Goal: Find contact information: Find specific page/section

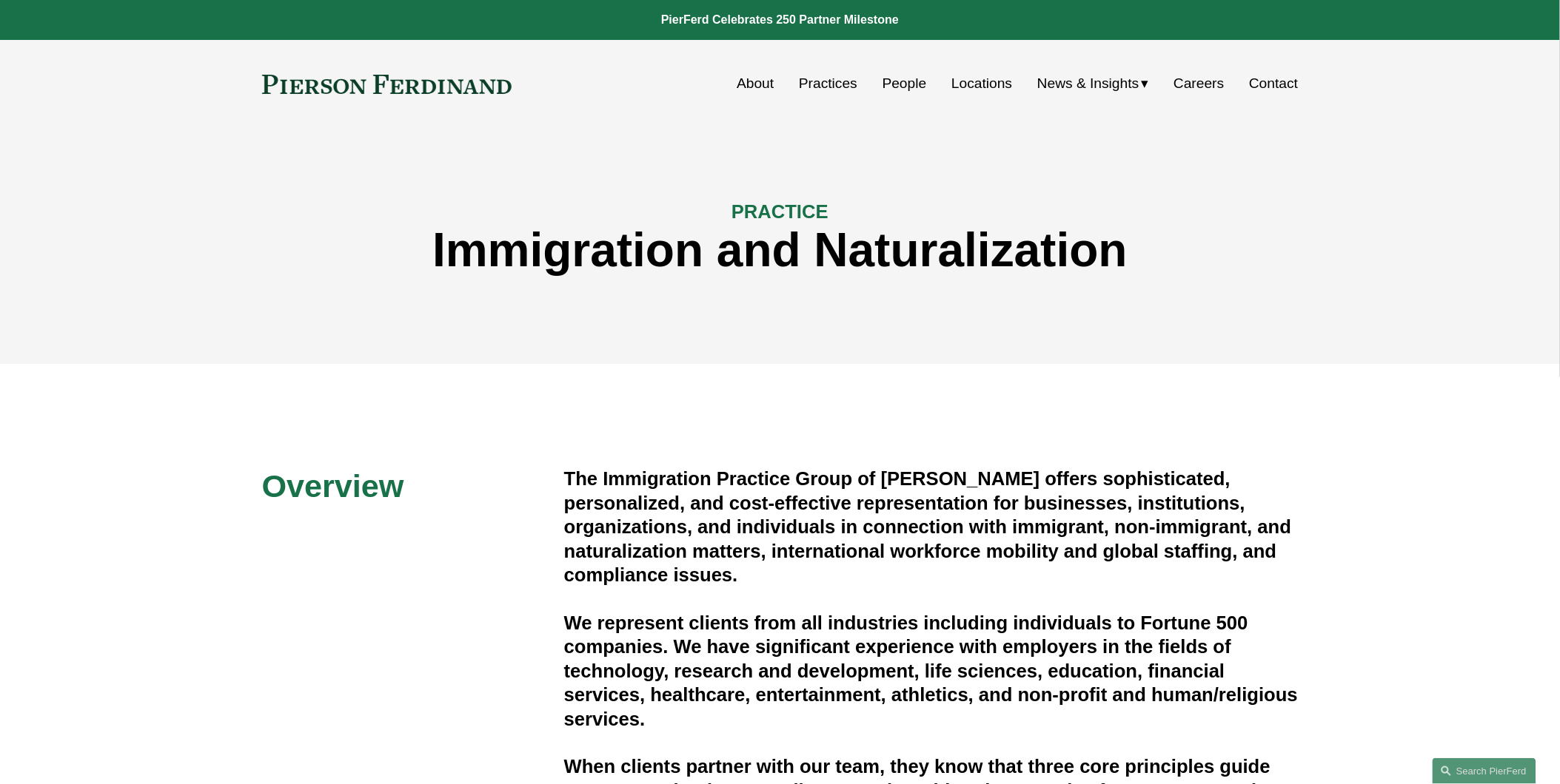
click at [830, 79] on link "Practices" at bounding box center [828, 84] width 58 height 28
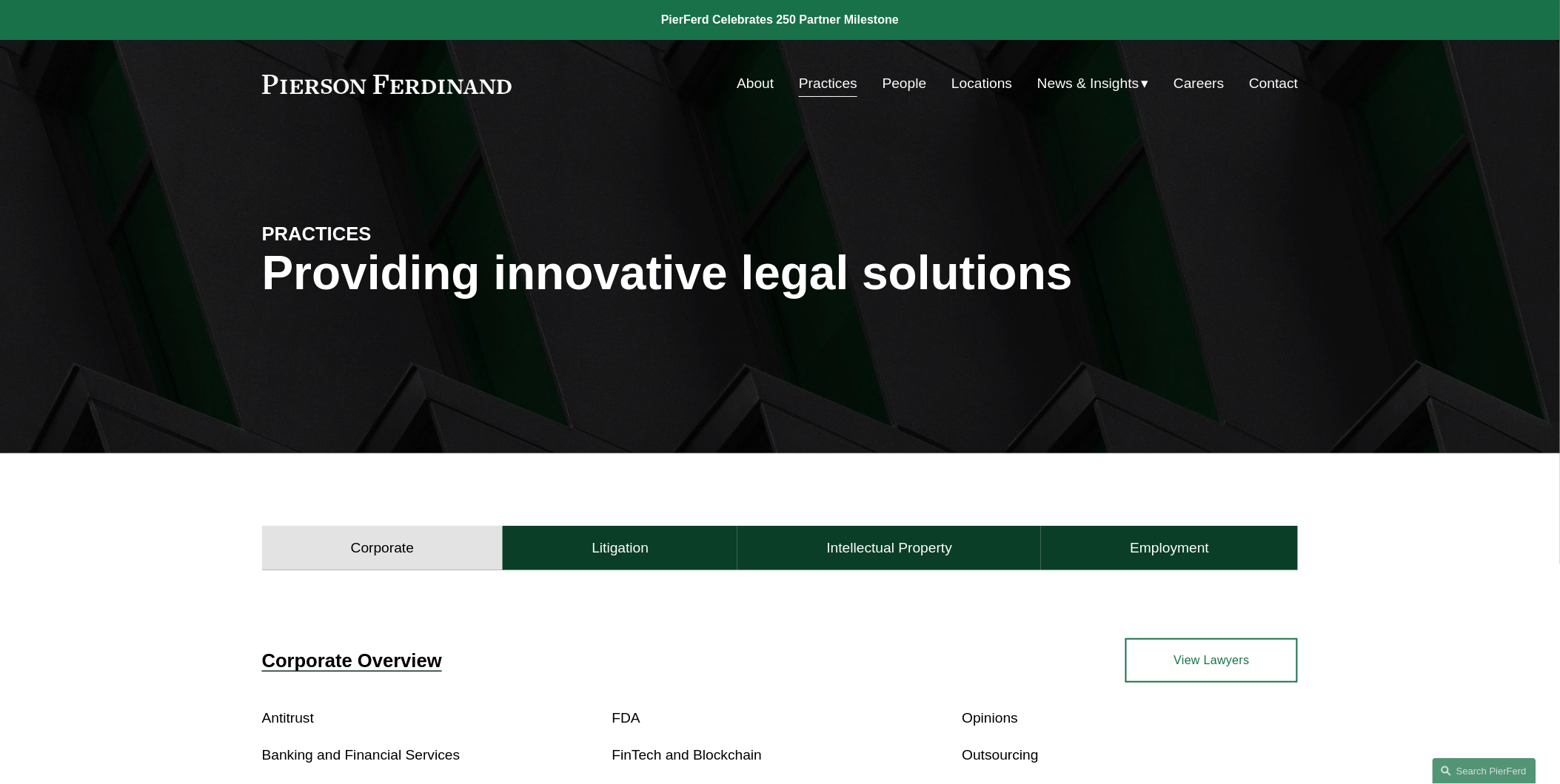
drag, startPoint x: 958, startPoint y: 72, endPoint x: 936, endPoint y: 83, distance: 24.6
click at [958, 72] on link "Locations" at bounding box center [982, 84] width 60 height 28
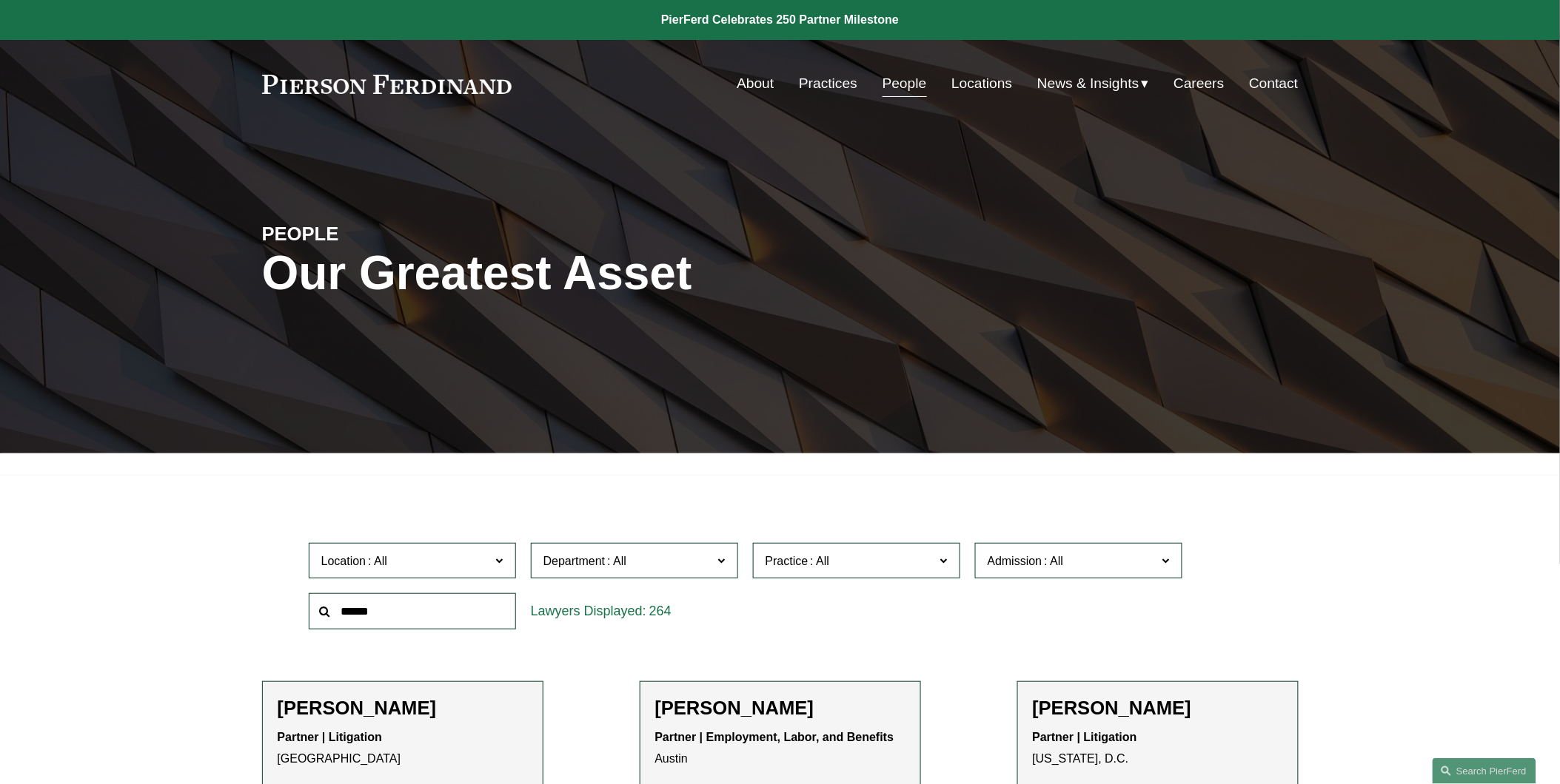
click at [349, 607] on input "text" at bounding box center [412, 611] width 207 height 36
paste input "**********"
type input "**********"
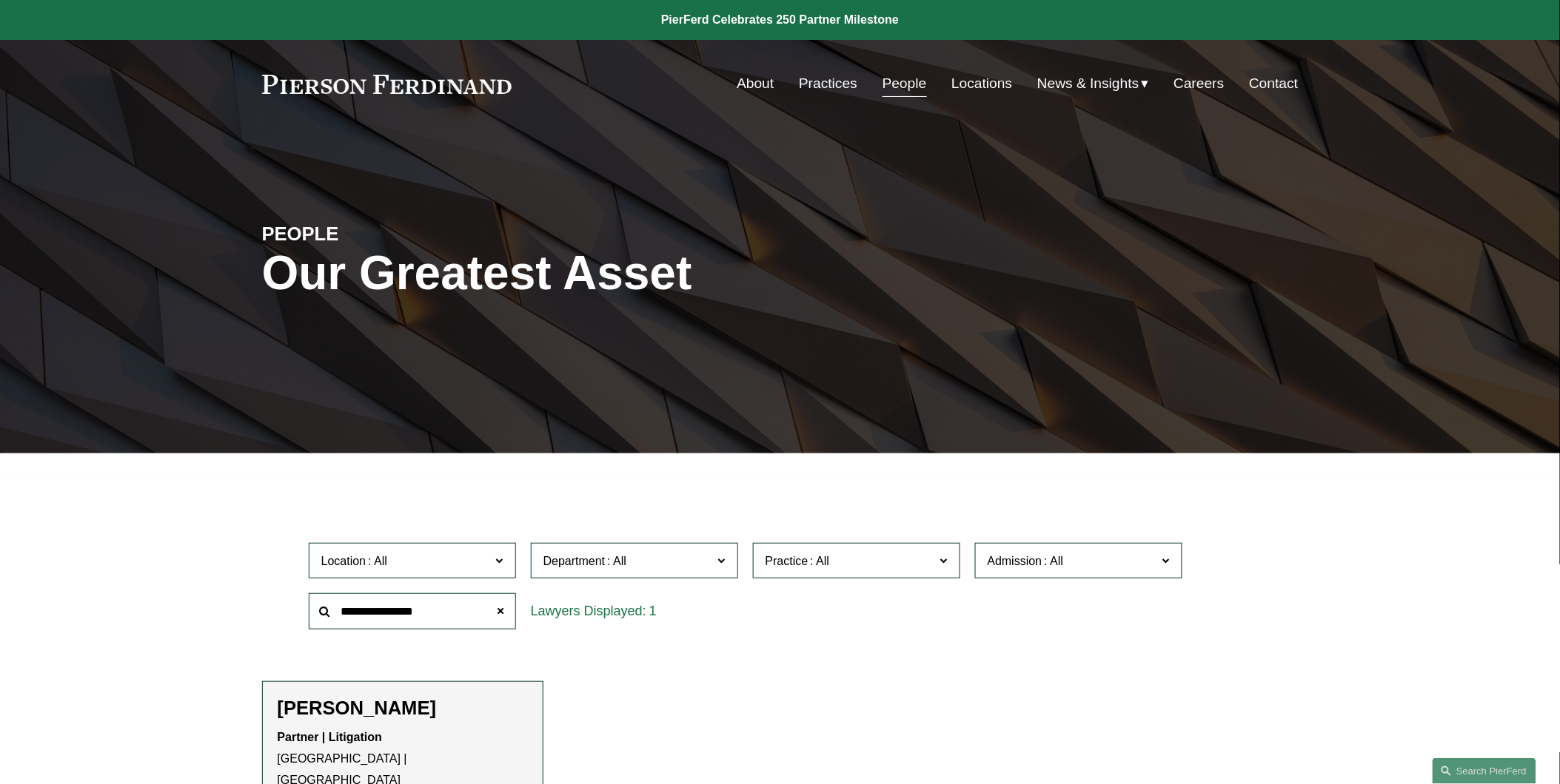
click at [315, 708] on h2 "[PERSON_NAME]" at bounding box center [402, 709] width 250 height 23
click at [309, 774] on div "Partner | Litigation [GEOGRAPHIC_DATA] | [GEOGRAPHIC_DATA] View Bio Location: […" at bounding box center [402, 776] width 250 height 97
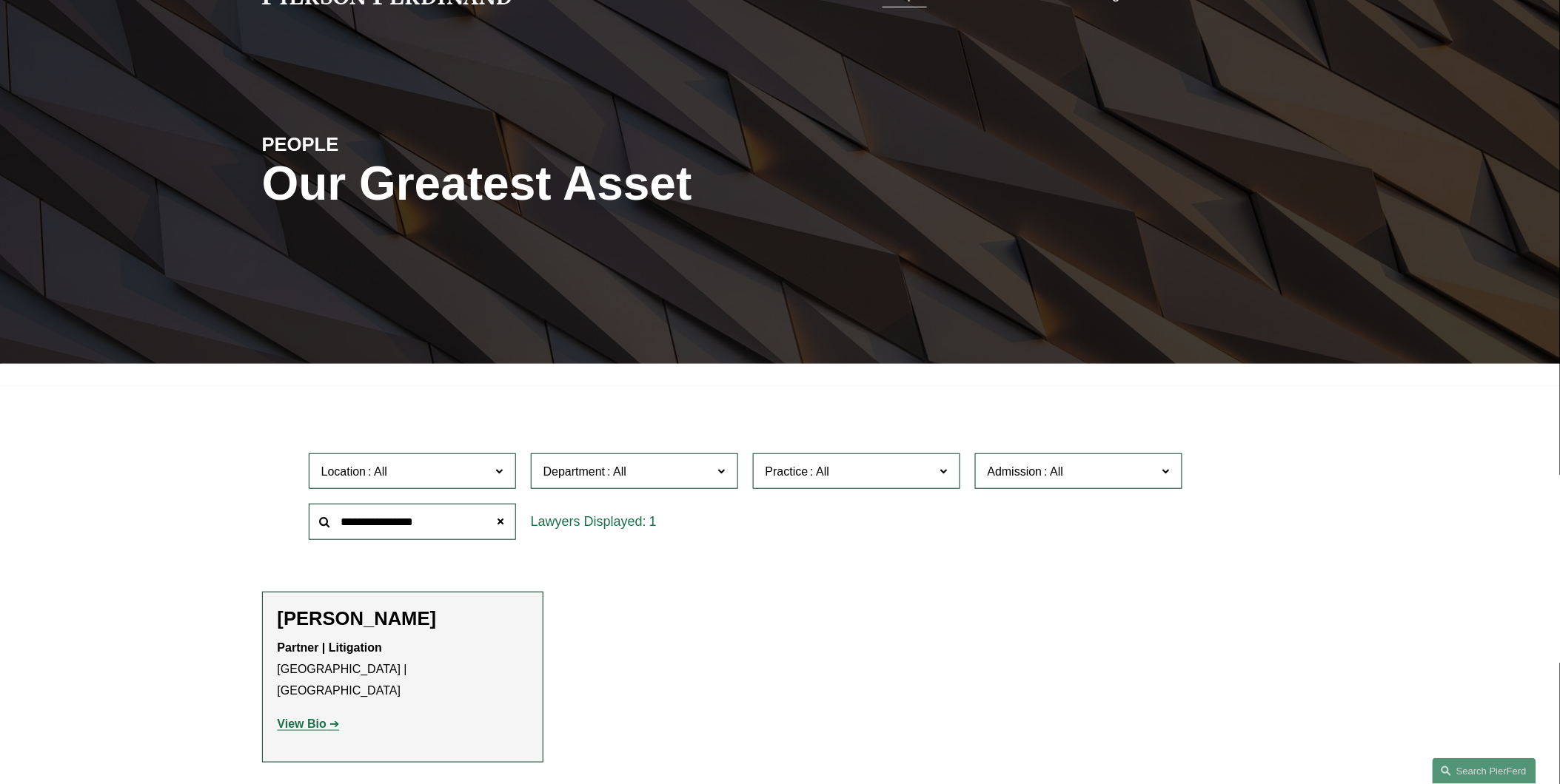
scroll to position [137, 0]
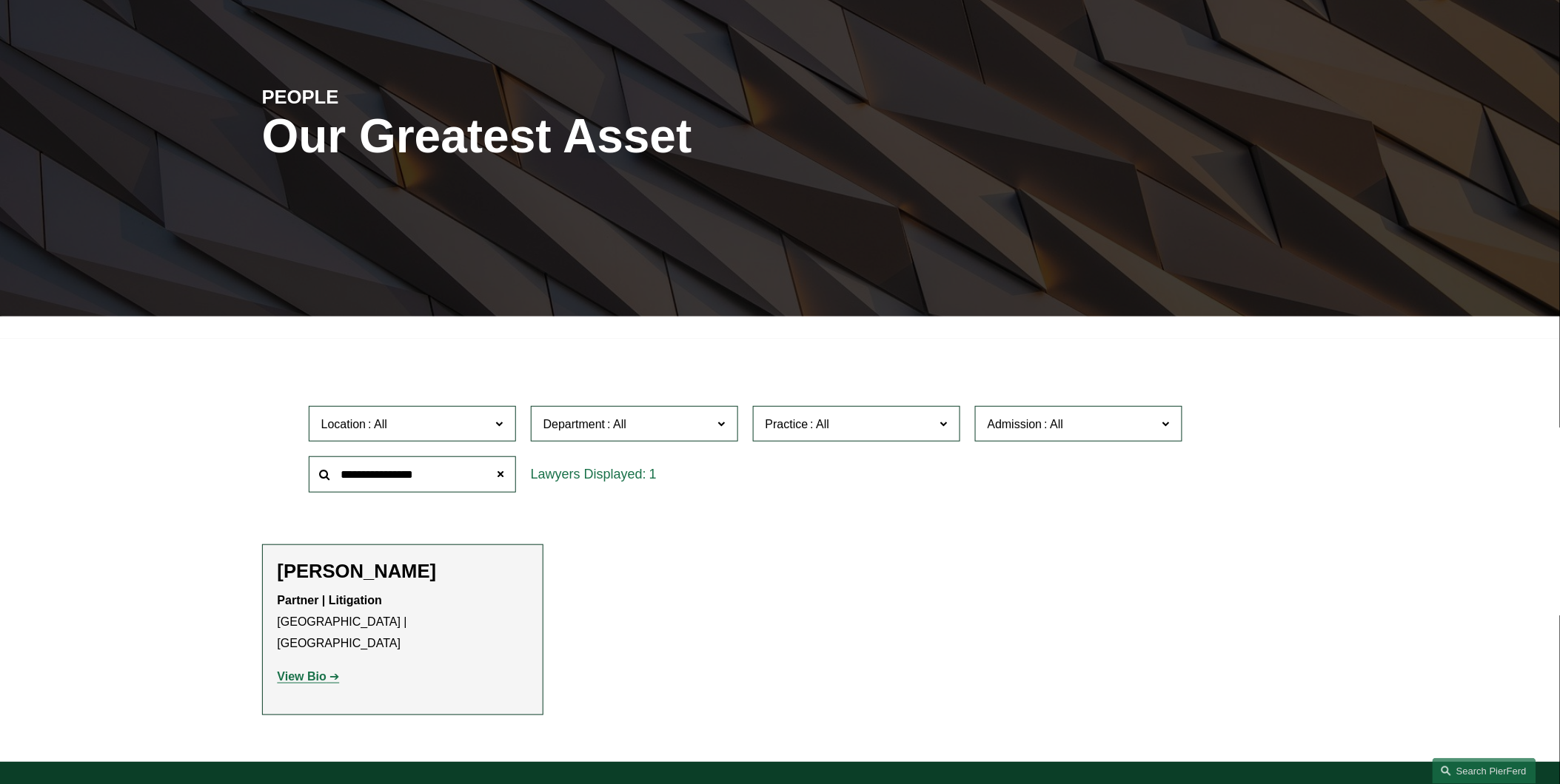
click at [262, 650] on li "[PERSON_NAME] Partner | Litigation [GEOGRAPHIC_DATA] | [GEOGRAPHIC_DATA] View B…" at bounding box center [402, 630] width 281 height 170
click at [301, 670] on strong "View Bio" at bounding box center [302, 676] width 49 height 13
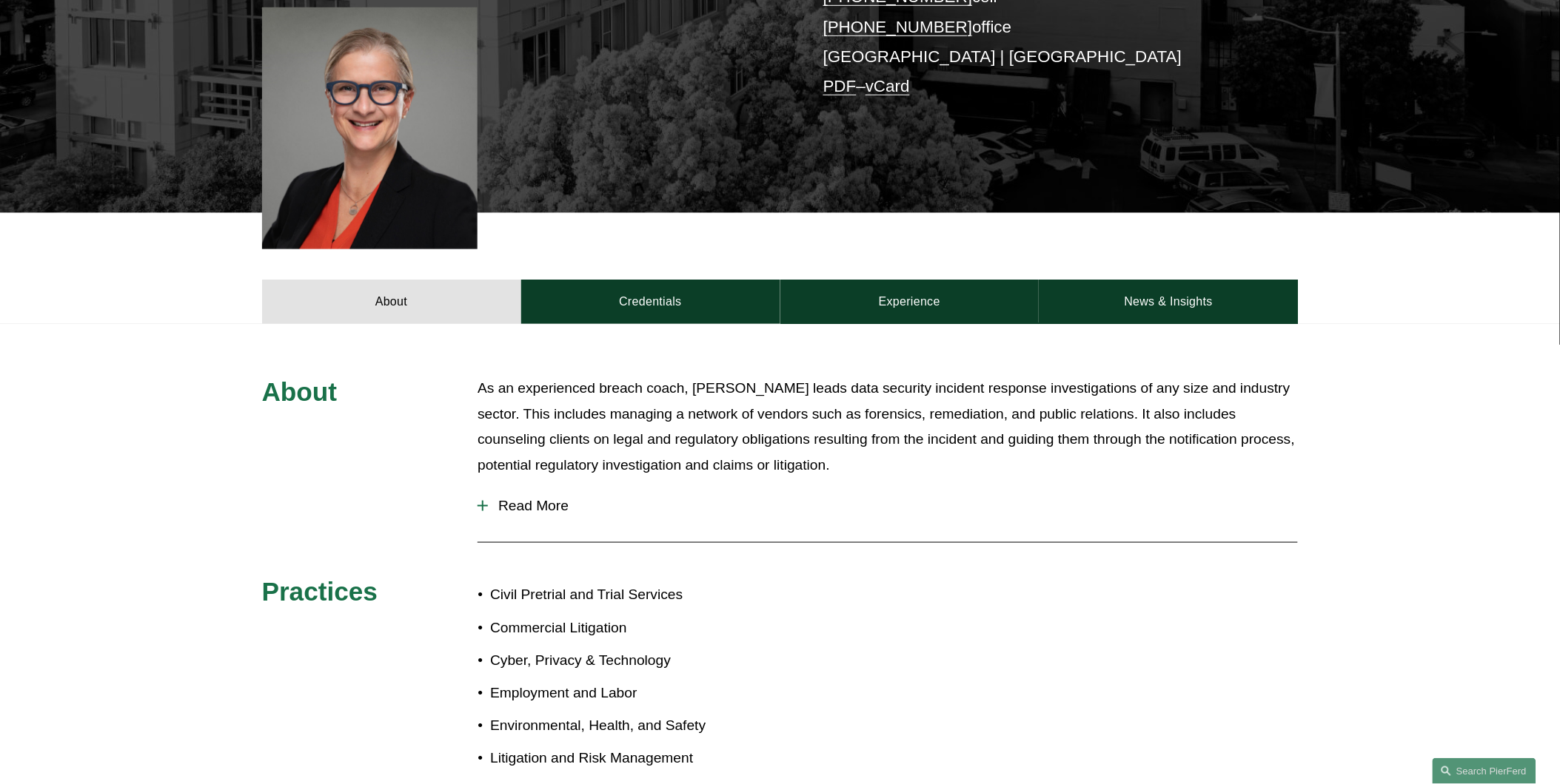
scroll to position [466, 0]
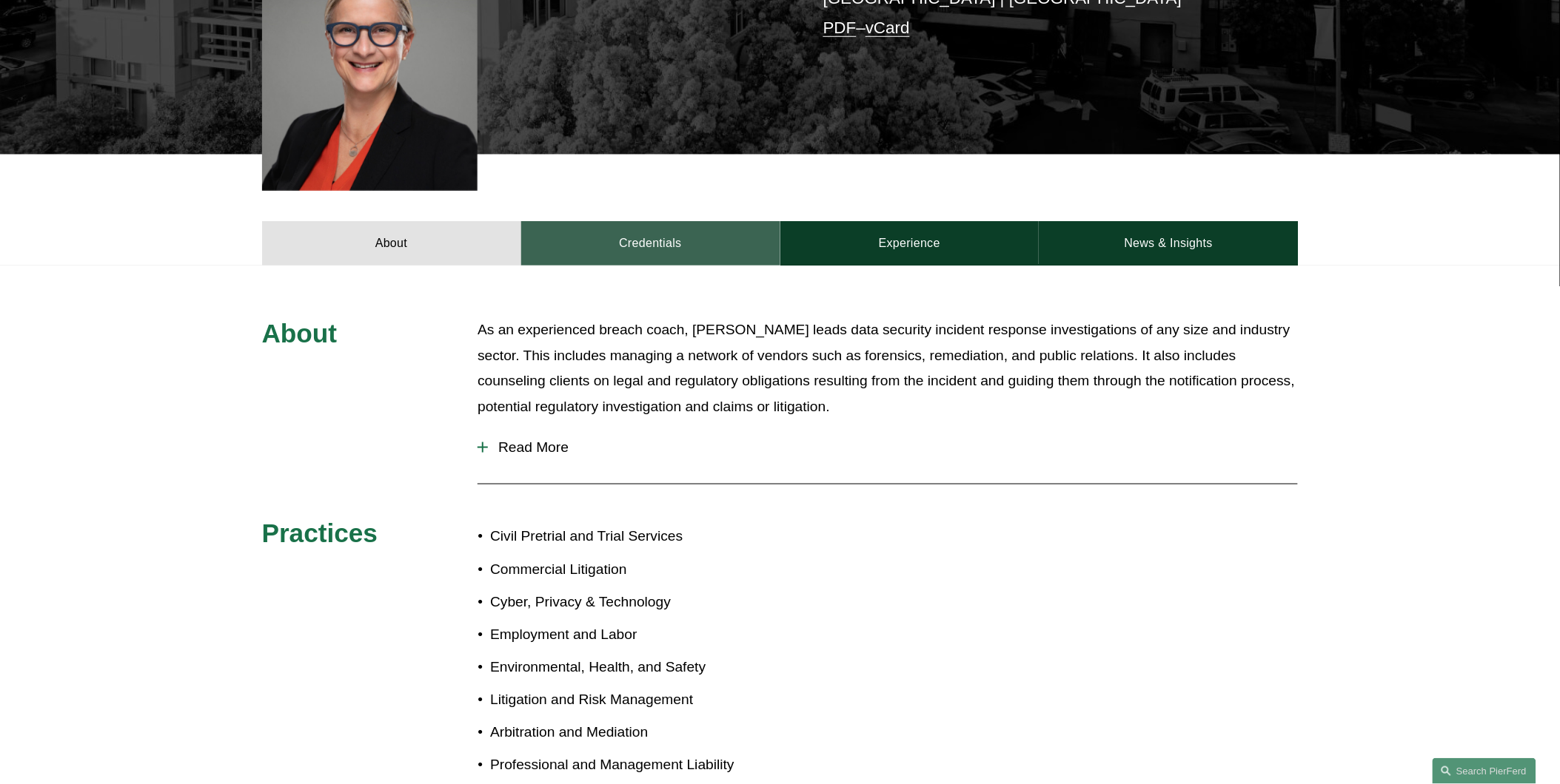
click at [652, 230] on link "Credentials" at bounding box center [650, 244] width 260 height 45
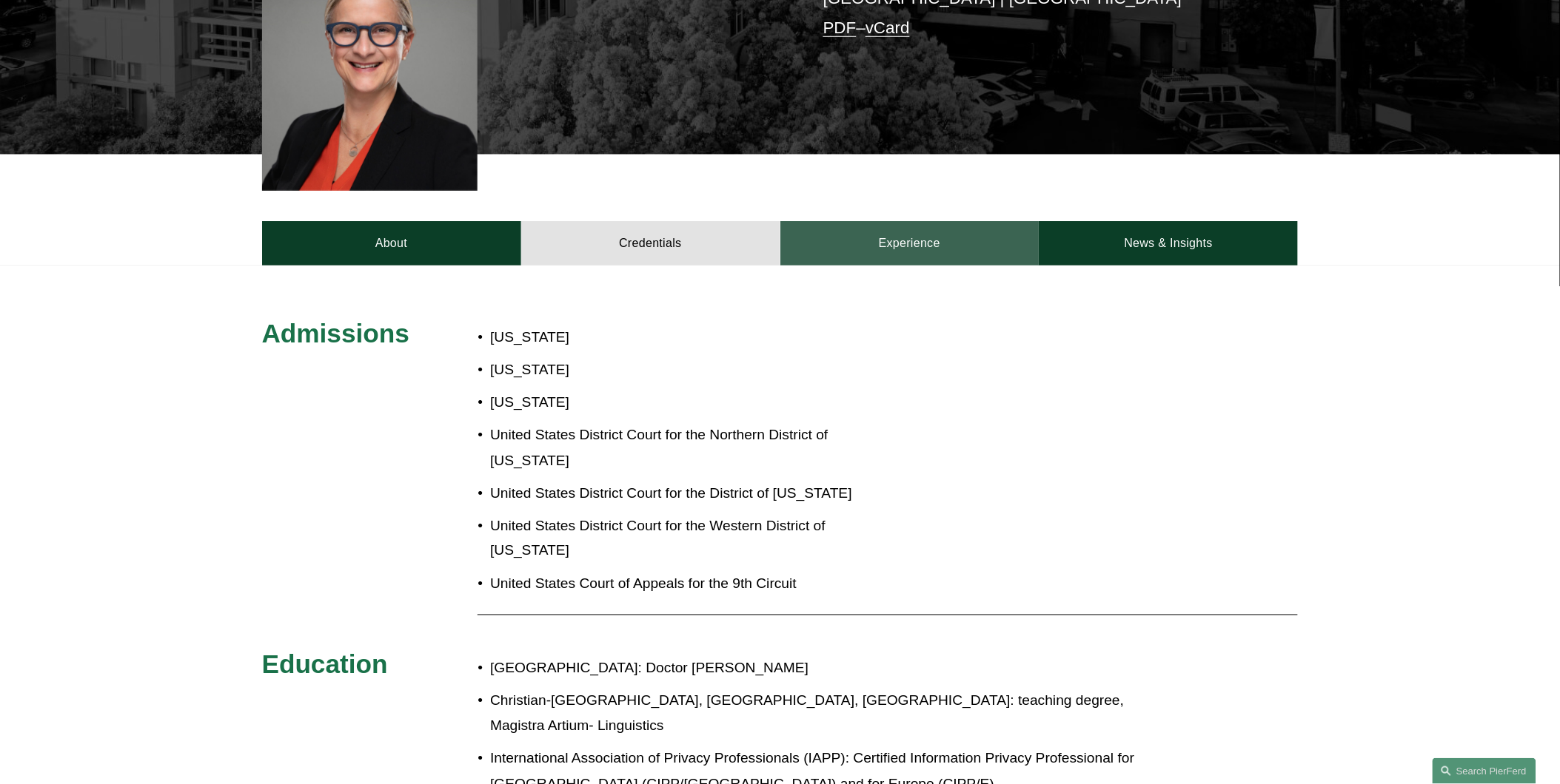
click at [892, 227] on link "Experience" at bounding box center [910, 244] width 260 height 45
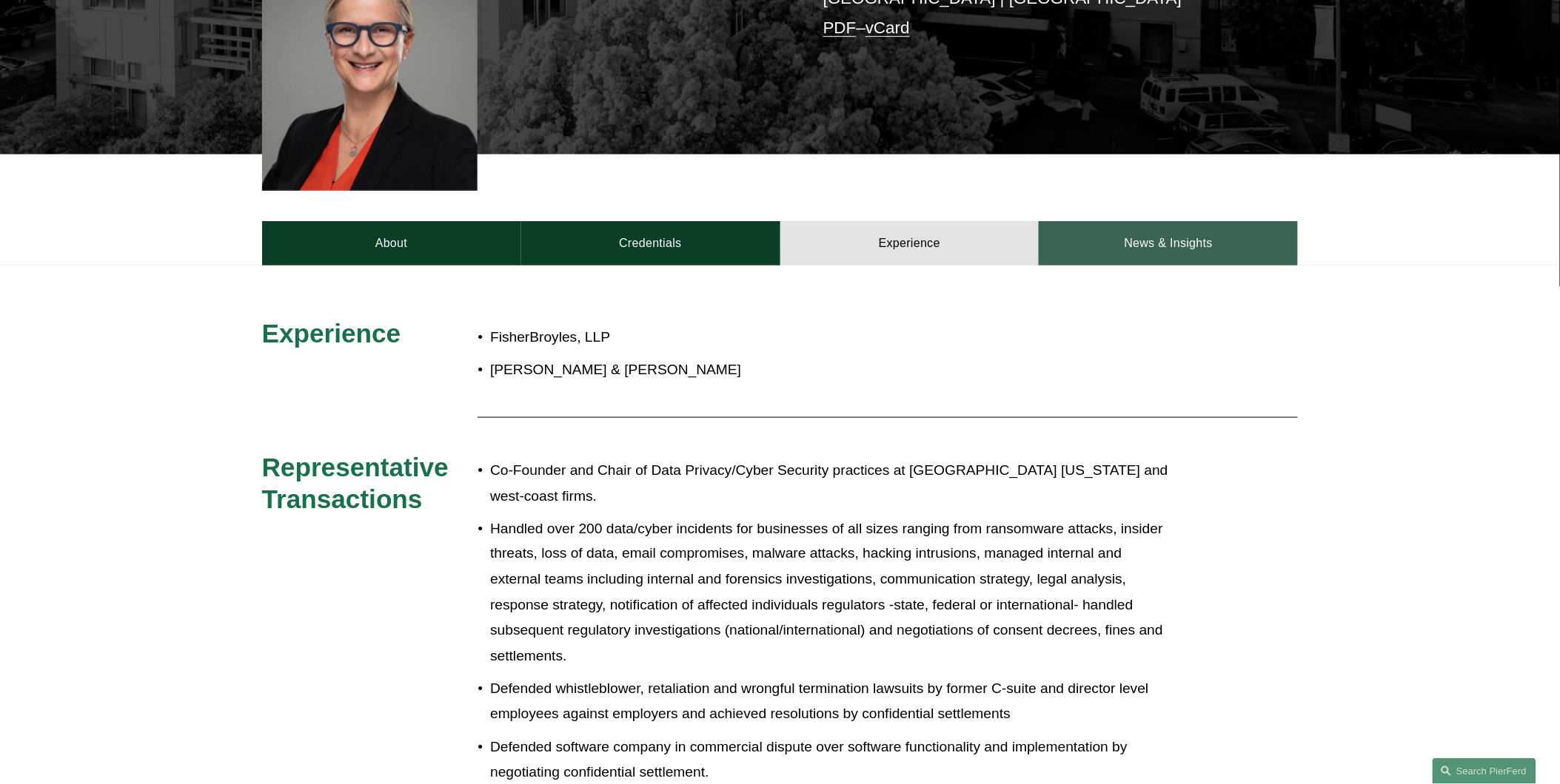
click at [1173, 222] on link "News & Insights" at bounding box center [1168, 244] width 260 height 45
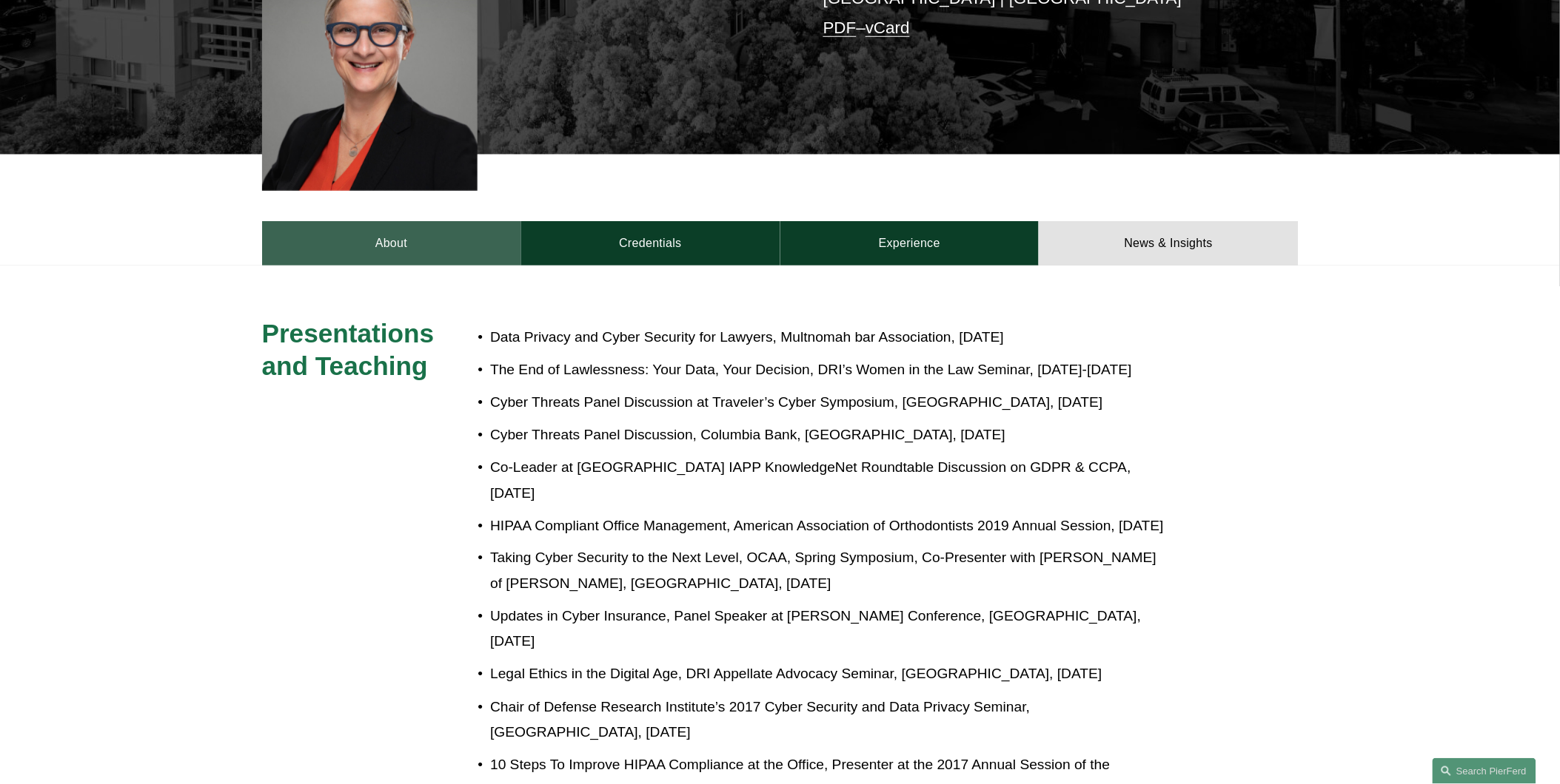
click at [380, 225] on link "About" at bounding box center [392, 244] width 260 height 45
